Goal: Navigation & Orientation: Find specific page/section

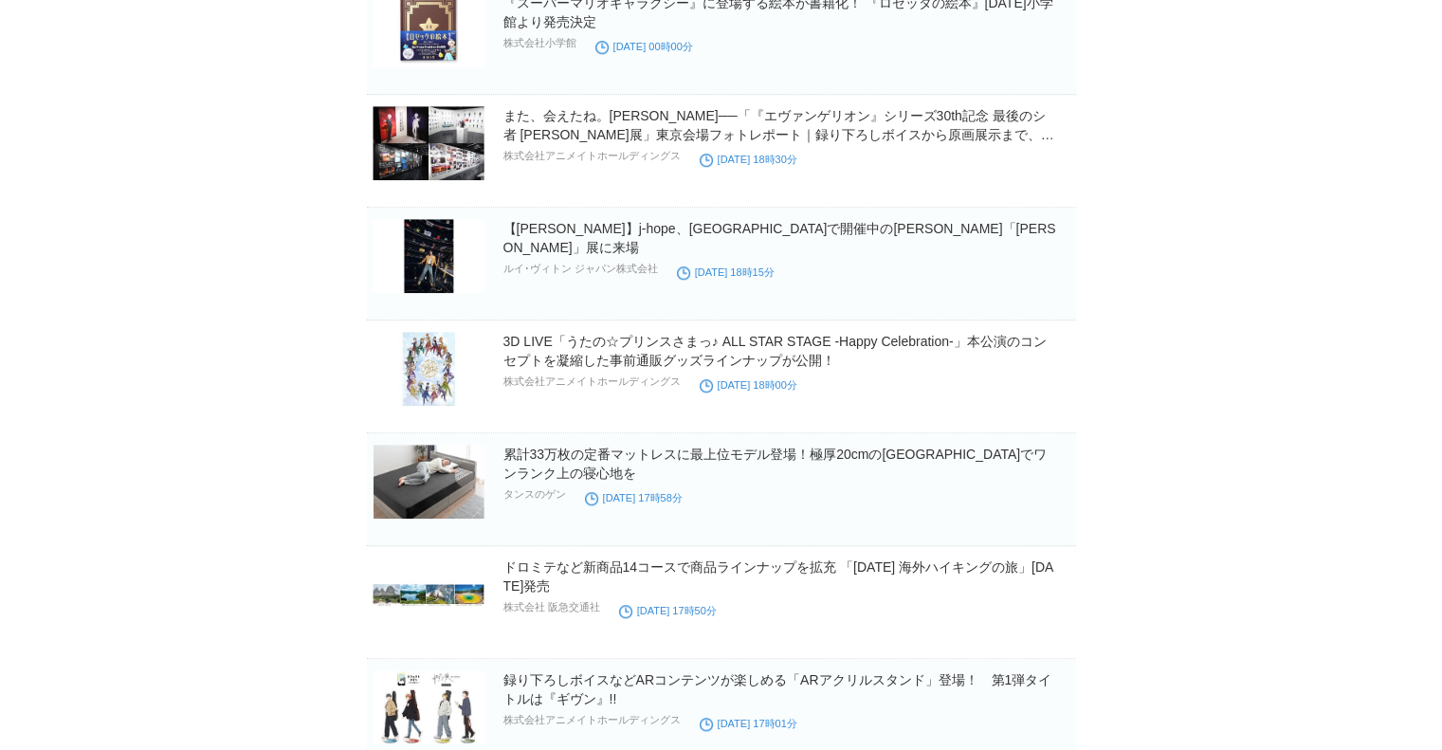
scroll to position [1612, 0]
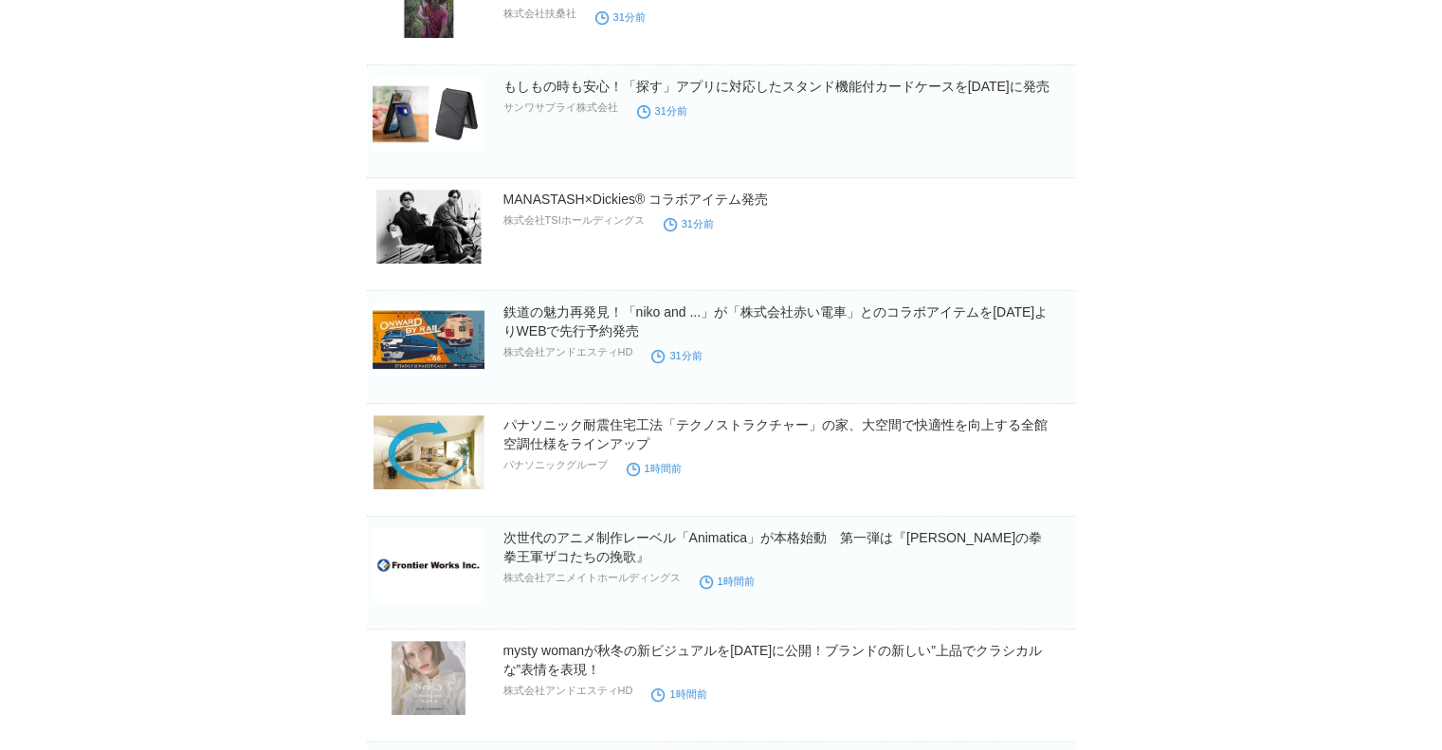
click at [247, 314] on body "TOPへ戻る 屋良明歩 様 ログイン中 ▼ プレスリリース受信設定 フォロー 除外リスト アカウント設定 閲覧履歴 退会手続き PR TIMESサイトへ戻る …" at bounding box center [721, 698] width 1442 height 2535
